Goal: Task Accomplishment & Management: Manage account settings

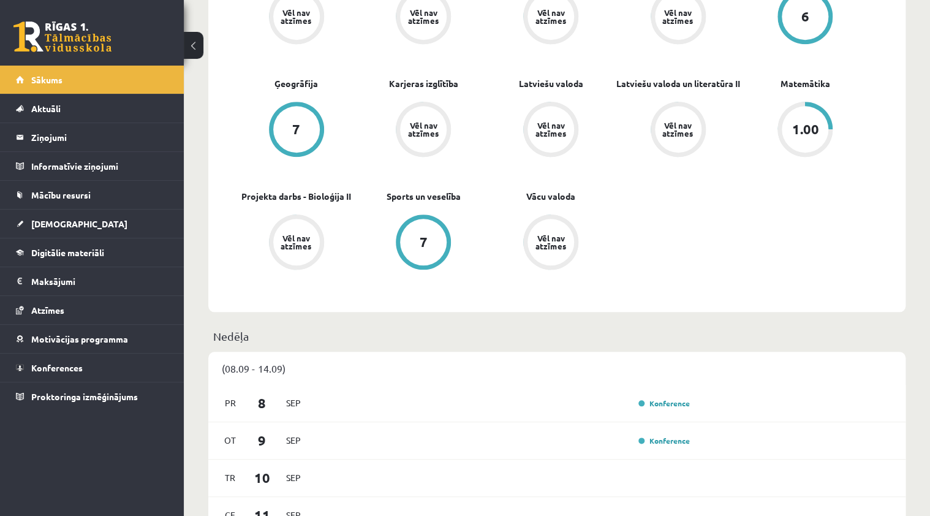
scroll to position [147, 0]
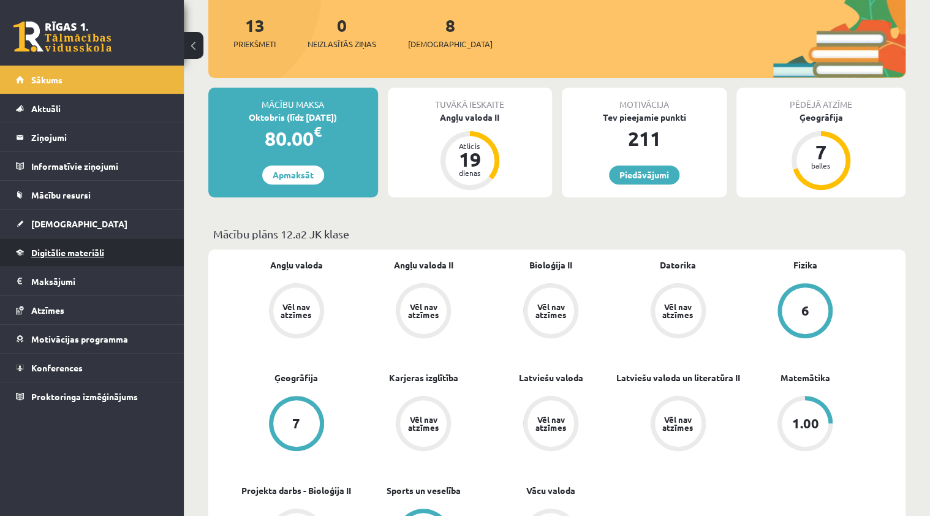
click at [72, 252] on span "Digitālie materiāli" at bounding box center [67, 252] width 73 height 11
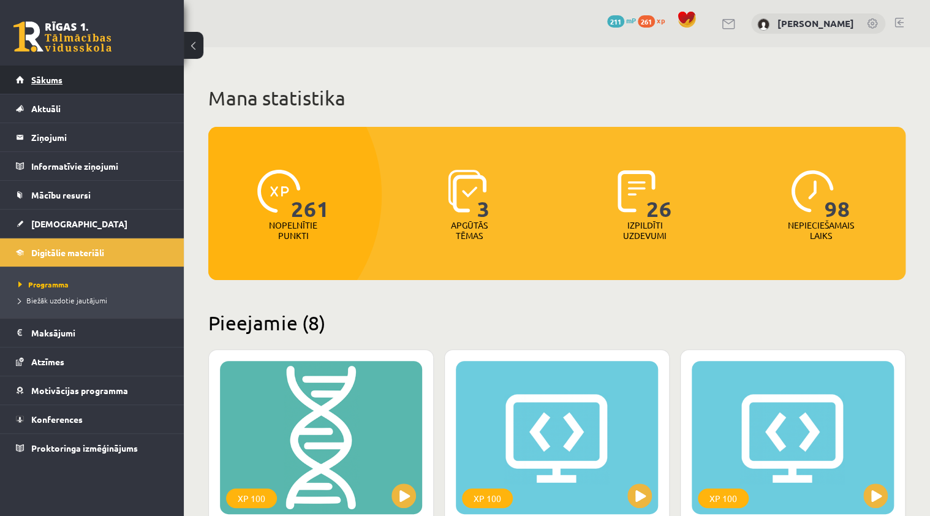
click at [82, 82] on link "Sākums" at bounding box center [92, 80] width 153 height 28
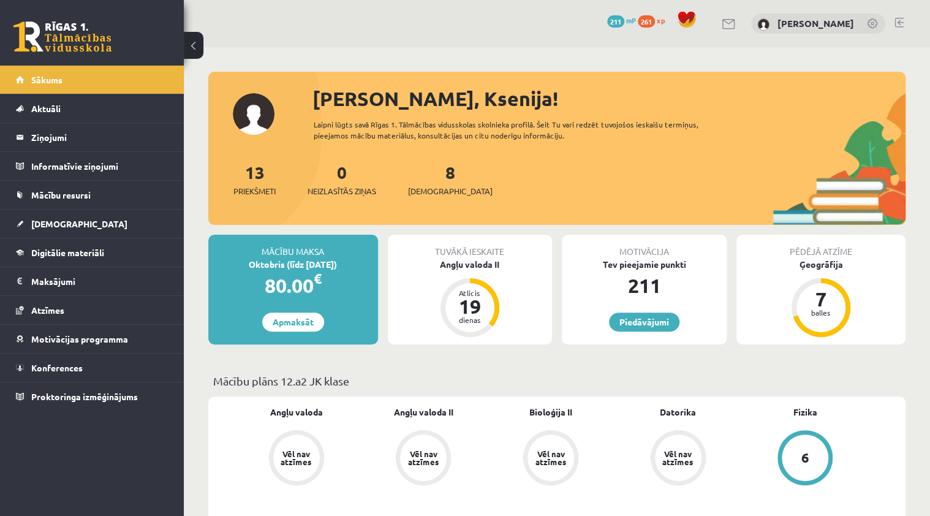
click at [904, 20] on div "0 Dāvanas 211 mP 261 xp [PERSON_NAME]" at bounding box center [557, 23] width 746 height 47
click at [900, 20] on link at bounding box center [899, 23] width 9 height 10
